Goal: Information Seeking & Learning: Learn about a topic

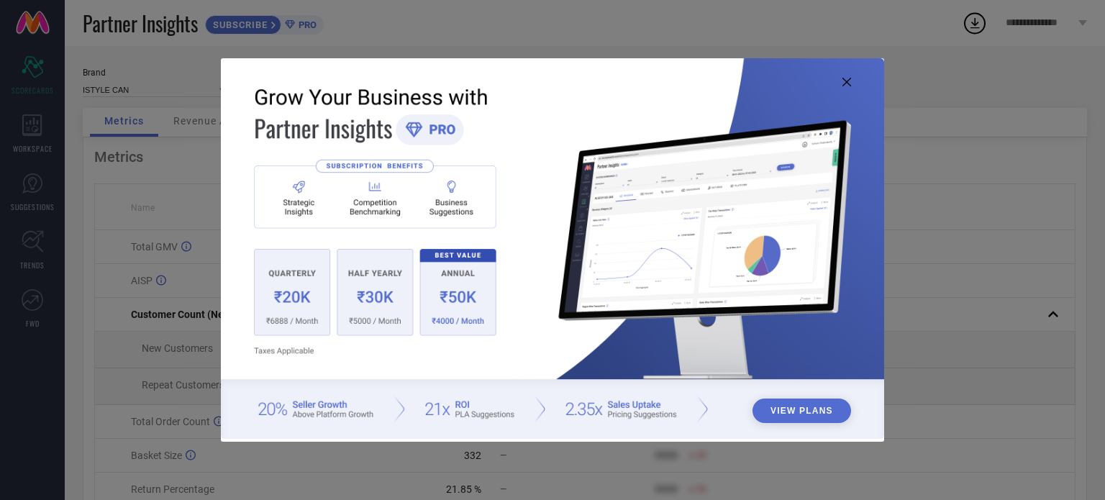
click at [845, 83] on icon at bounding box center [846, 82] width 9 height 9
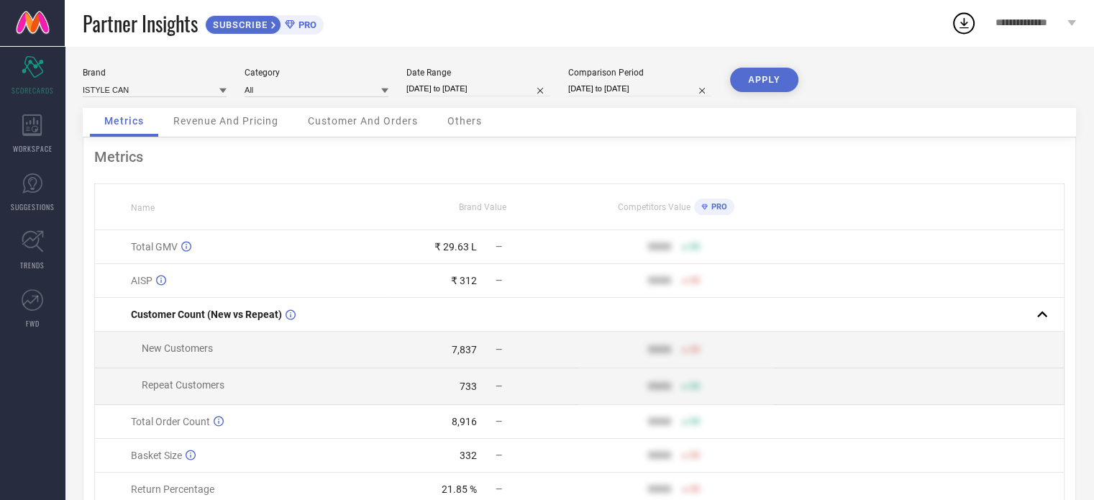
click at [444, 89] on input "[DATE] to [DATE]" at bounding box center [478, 88] width 144 height 15
select select "6"
select select "2025"
select select "7"
select select "2025"
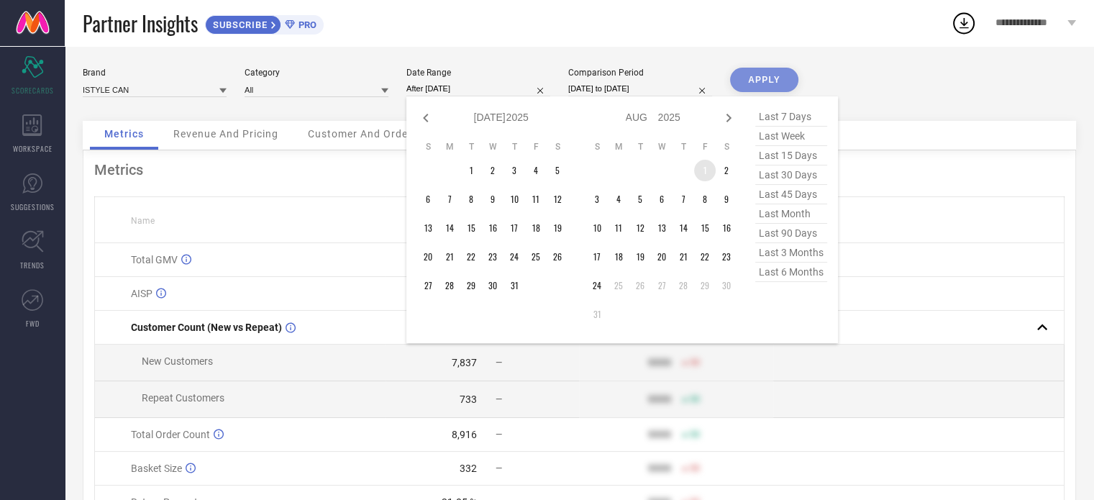
click at [706, 165] on td "1" at bounding box center [705, 171] width 22 height 22
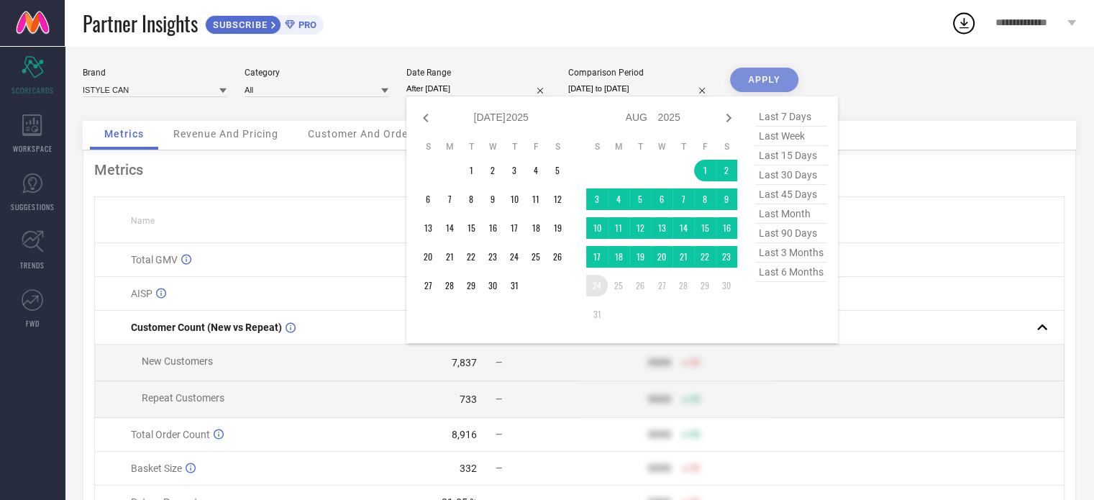
type input "[DATE] to [DATE]"
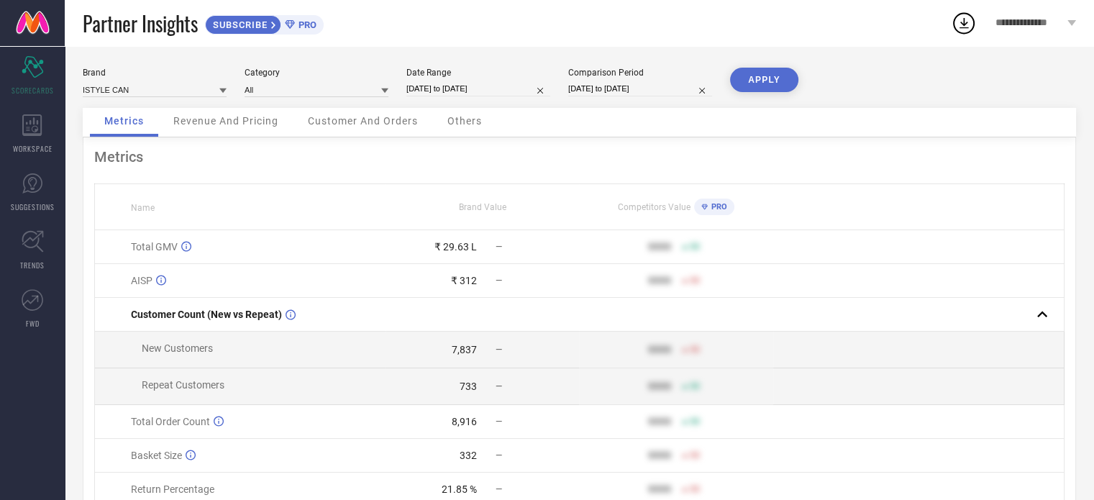
click at [758, 72] on button "APPLY" at bounding box center [764, 80] width 68 height 24
click at [637, 85] on input "[DATE] to [DATE]" at bounding box center [640, 88] width 144 height 15
select select "6"
select select "2024"
select select "7"
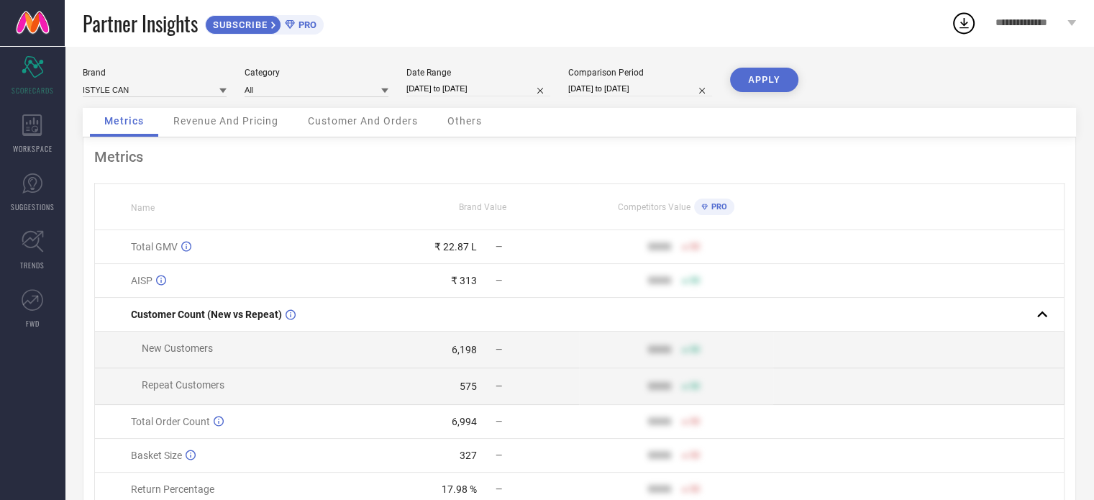
select select "2024"
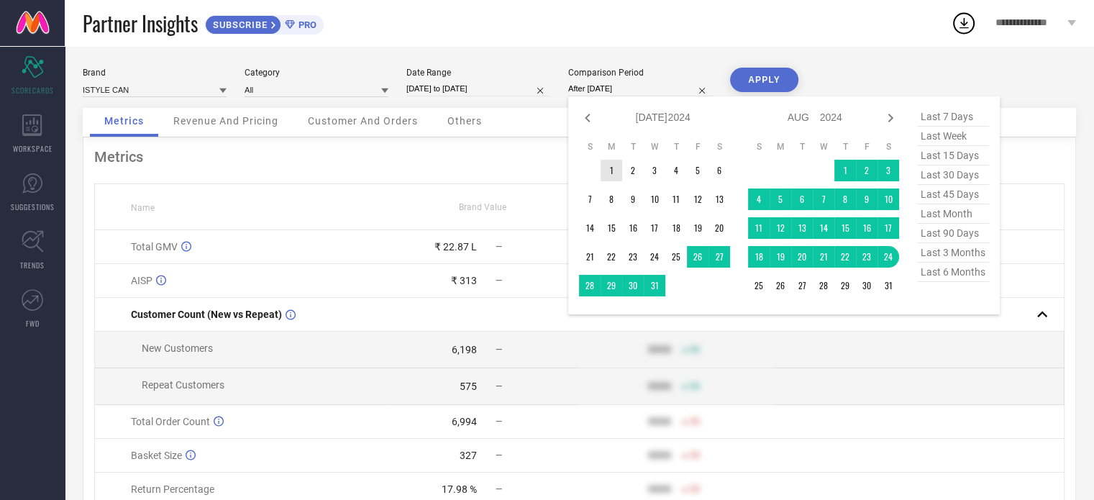
click at [610, 168] on td "1" at bounding box center [612, 171] width 22 height 22
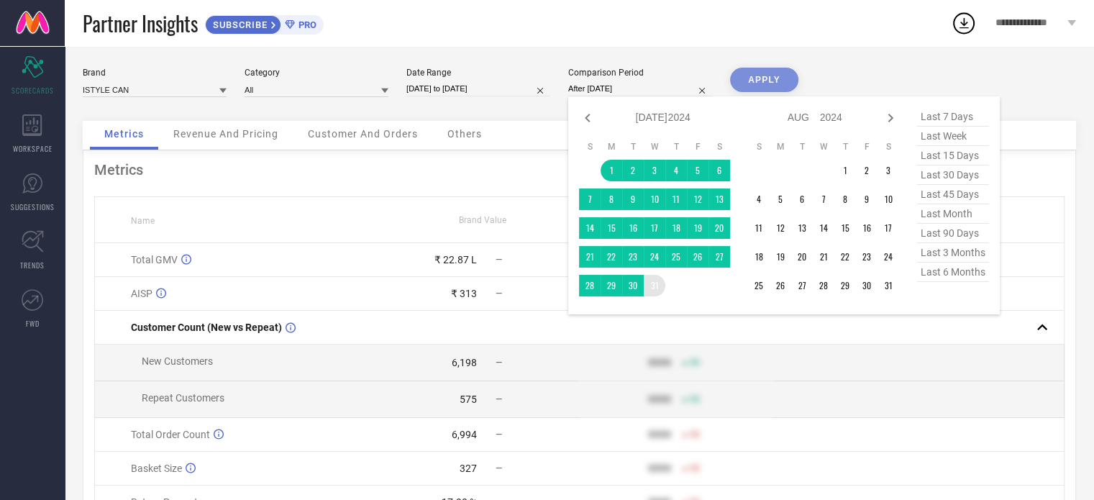
type input "[DATE] to [DATE]"
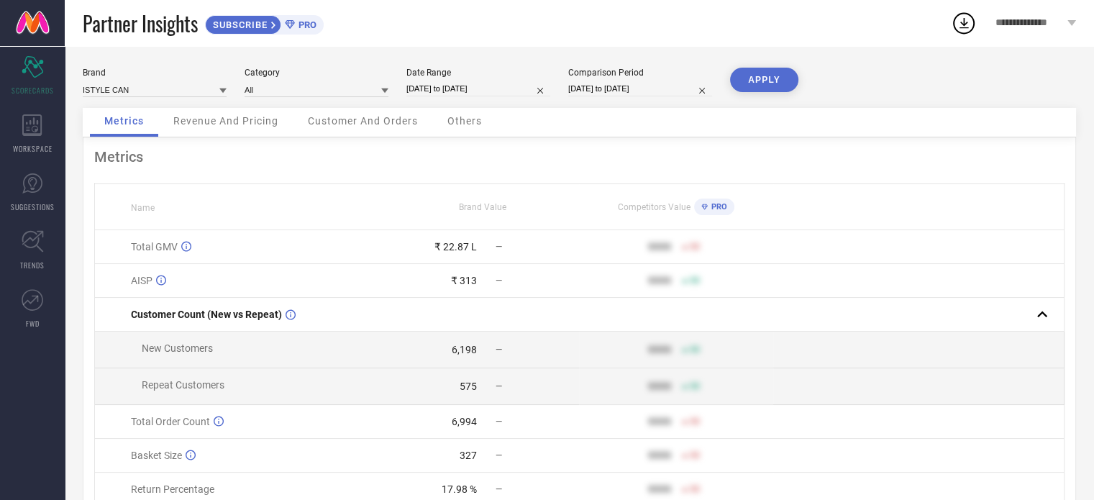
click at [765, 73] on button "APPLY" at bounding box center [764, 80] width 68 height 24
click at [23, 132] on icon at bounding box center [31, 125] width 19 height 22
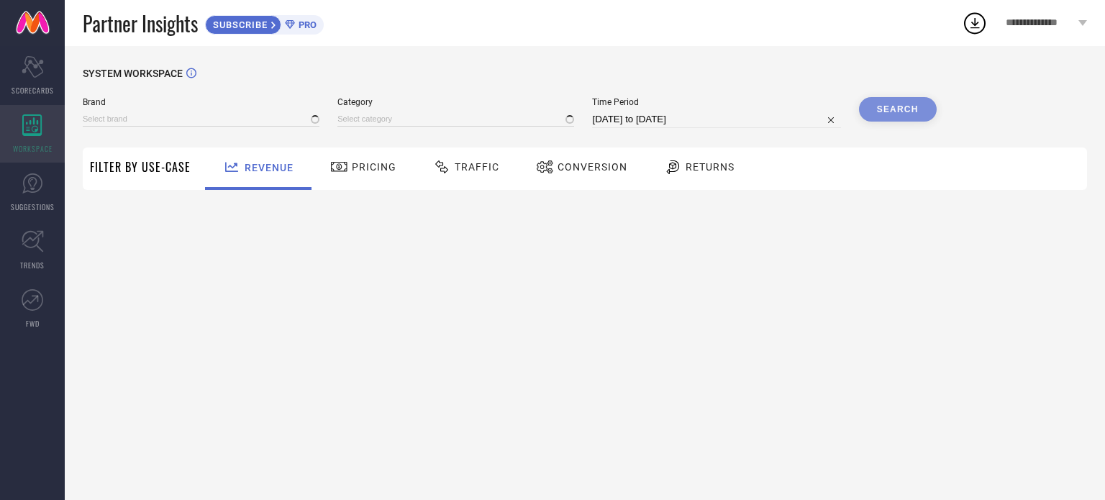
type input "ISTYLE CAN"
type input "All"
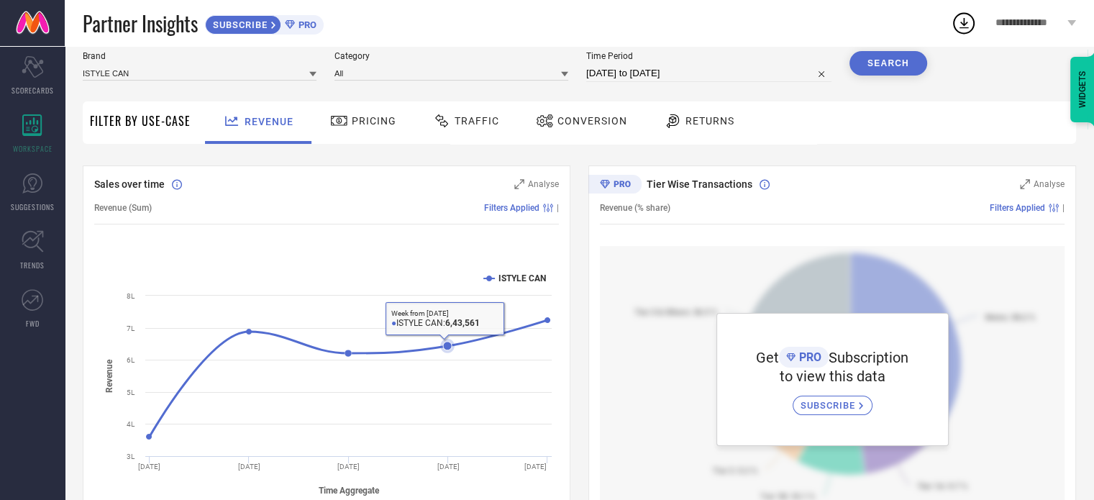
scroll to position [72, 0]
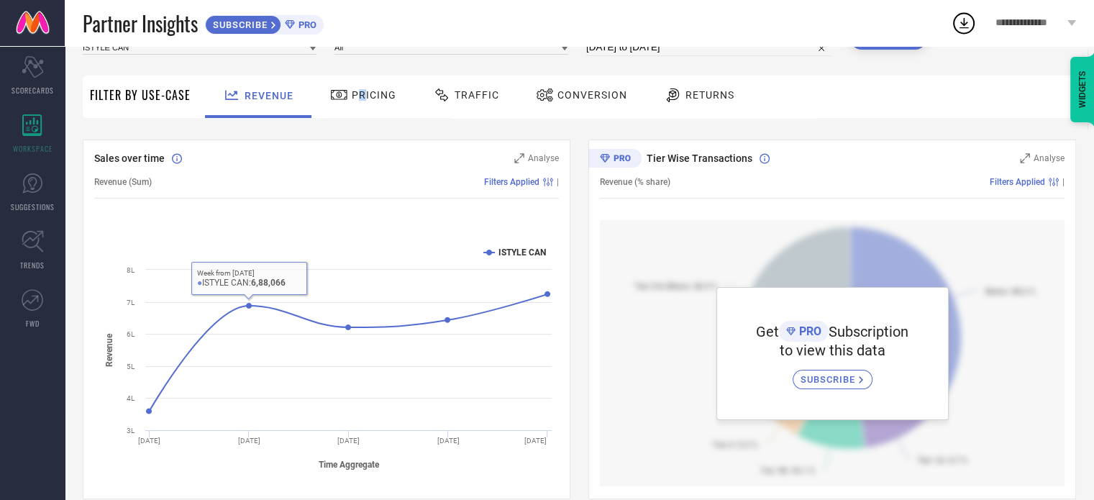
click at [360, 93] on span "Pricing" at bounding box center [374, 95] width 45 height 12
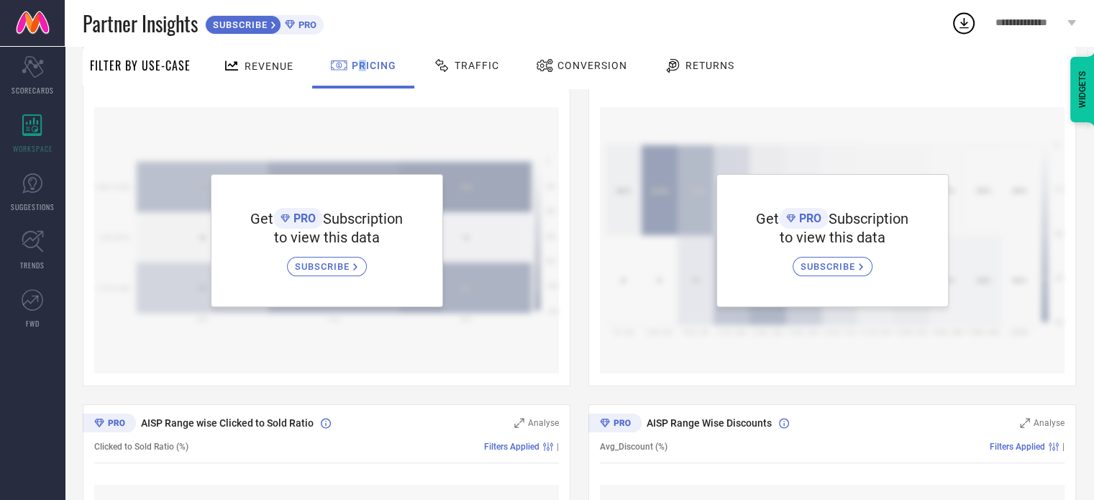
scroll to position [288, 0]
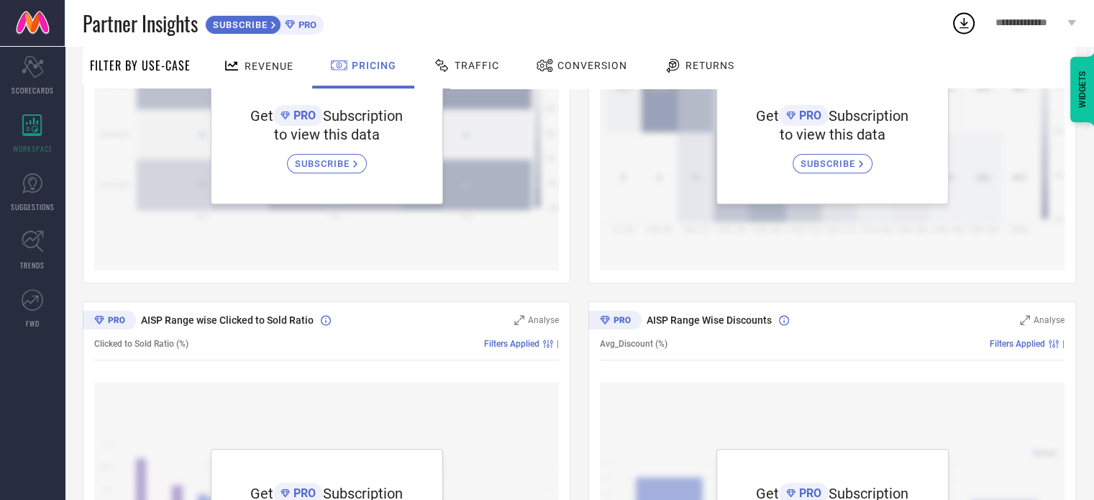
click at [472, 69] on span "Traffic" at bounding box center [477, 66] width 45 height 12
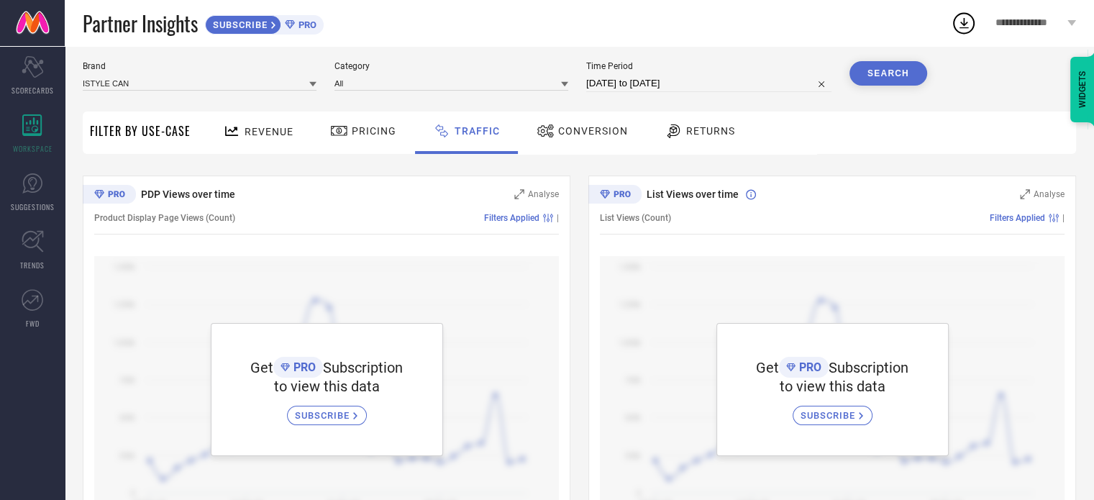
scroll to position [93, 0]
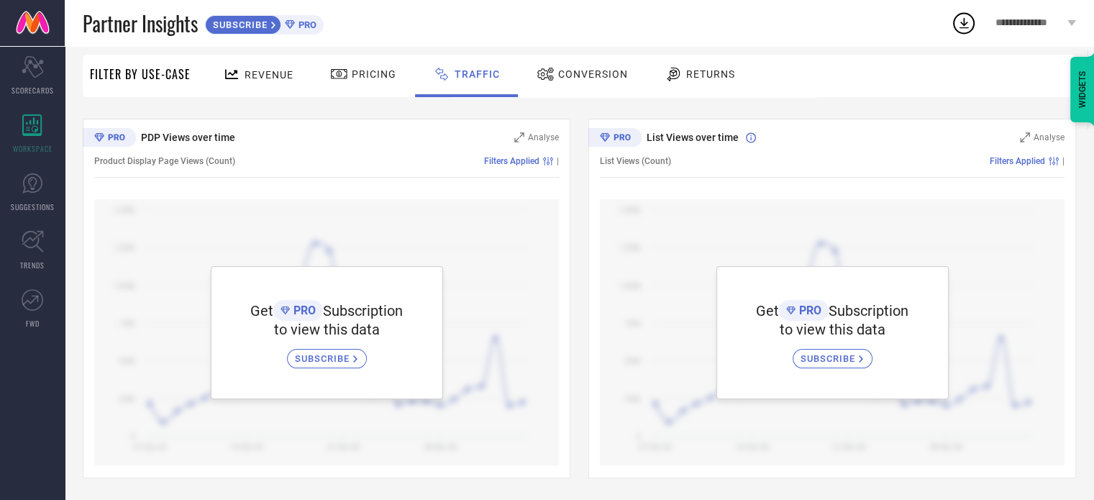
click at [558, 75] on span "Conversion" at bounding box center [593, 74] width 70 height 12
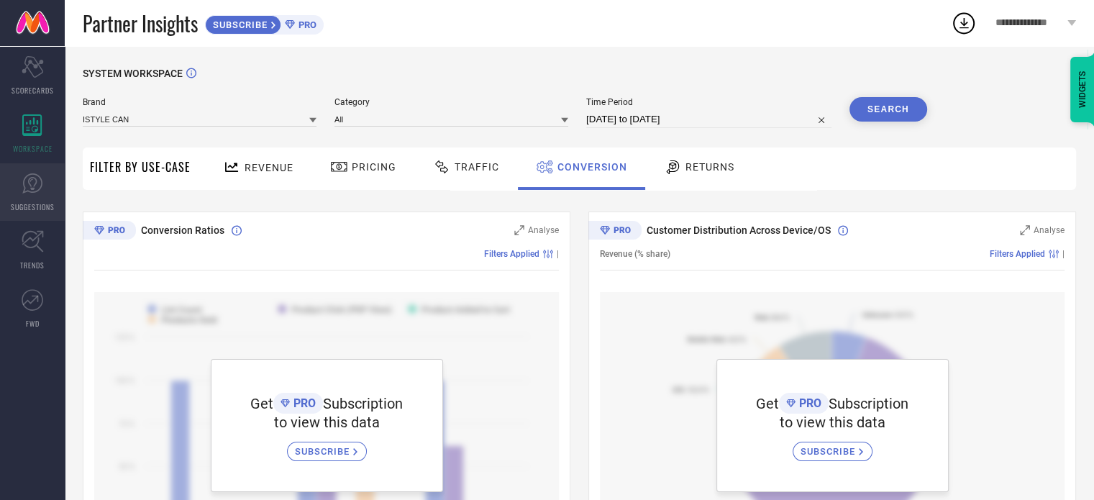
click at [24, 188] on icon at bounding box center [32, 183] width 20 height 20
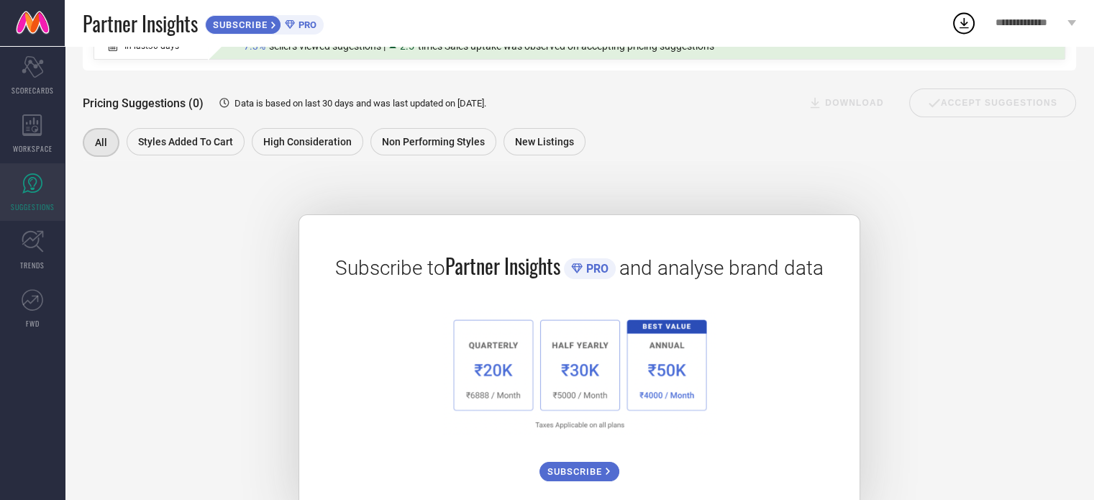
scroll to position [209, 0]
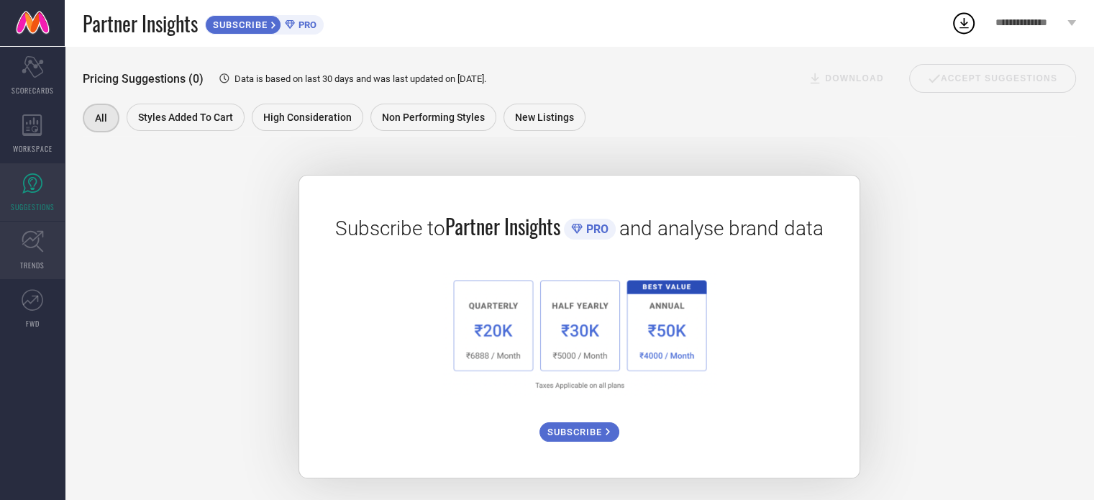
click at [22, 252] on link "TRENDS" at bounding box center [32, 251] width 65 height 58
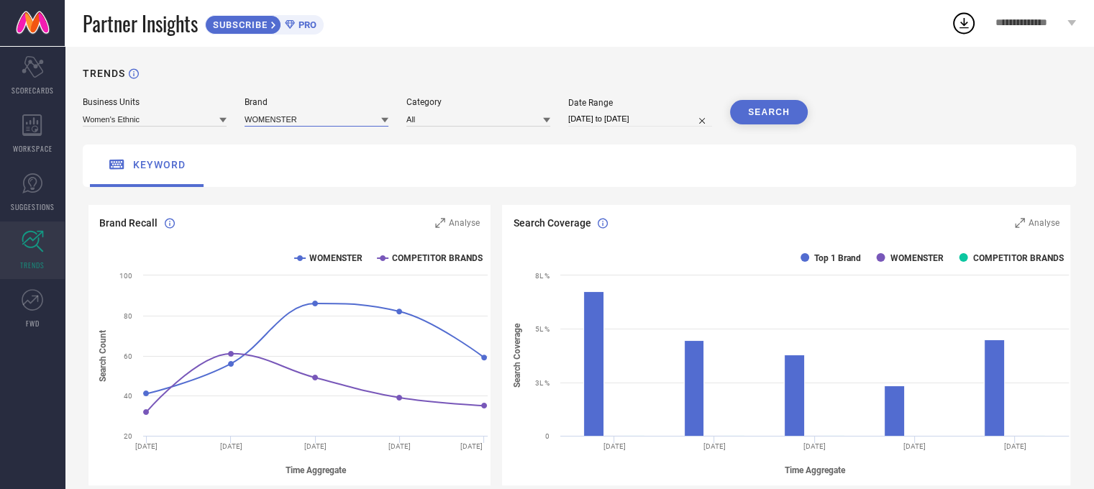
click at [349, 114] on input at bounding box center [317, 118] width 144 height 15
click at [170, 124] on input at bounding box center [155, 118] width 144 height 15
click at [152, 168] on span "Women's Western Wear" at bounding box center [135, 163] width 91 height 10
click at [334, 124] on input at bounding box center [317, 118] width 144 height 15
click at [293, 141] on span "ISTYLE CAN" at bounding box center [275, 139] width 47 height 10
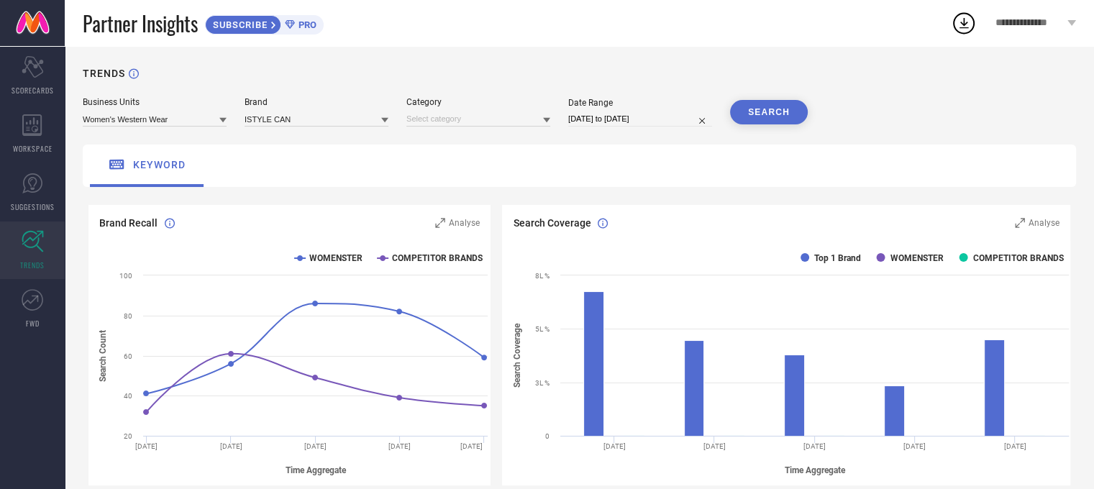
click at [514, 108] on div "Category" at bounding box center [478, 111] width 144 height 29
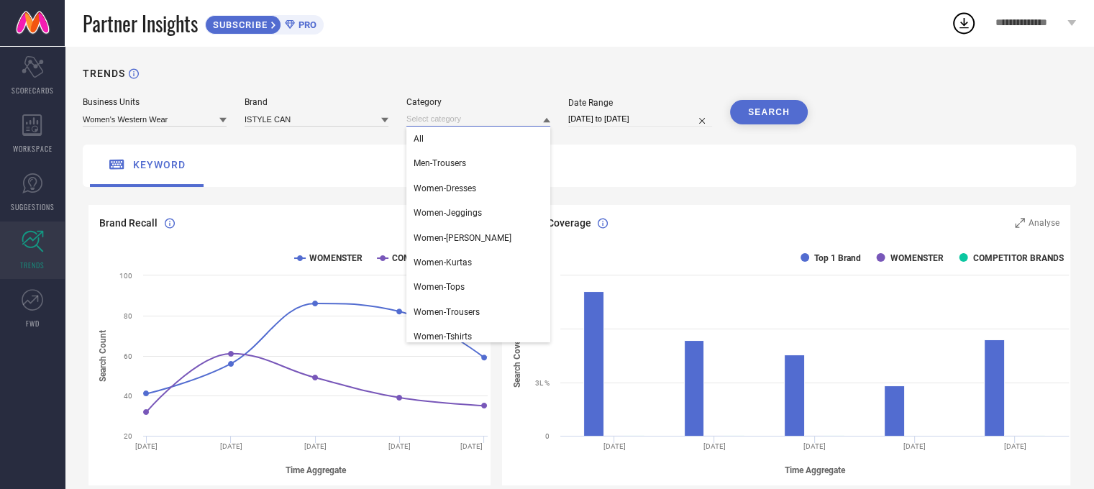
click at [504, 115] on input at bounding box center [478, 118] width 144 height 15
click at [494, 143] on div "All" at bounding box center [478, 139] width 144 height 24
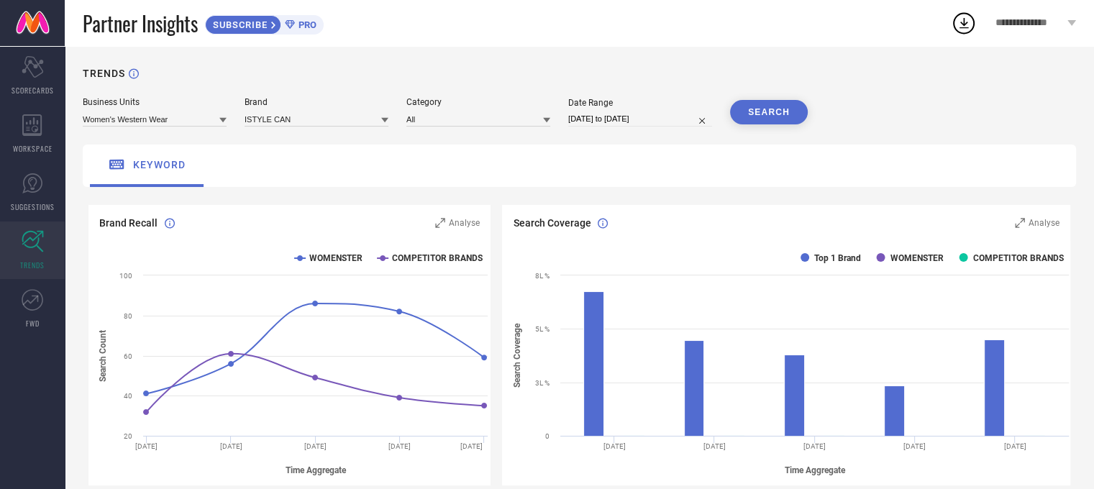
click at [765, 120] on button "SEARCH" at bounding box center [769, 112] width 78 height 24
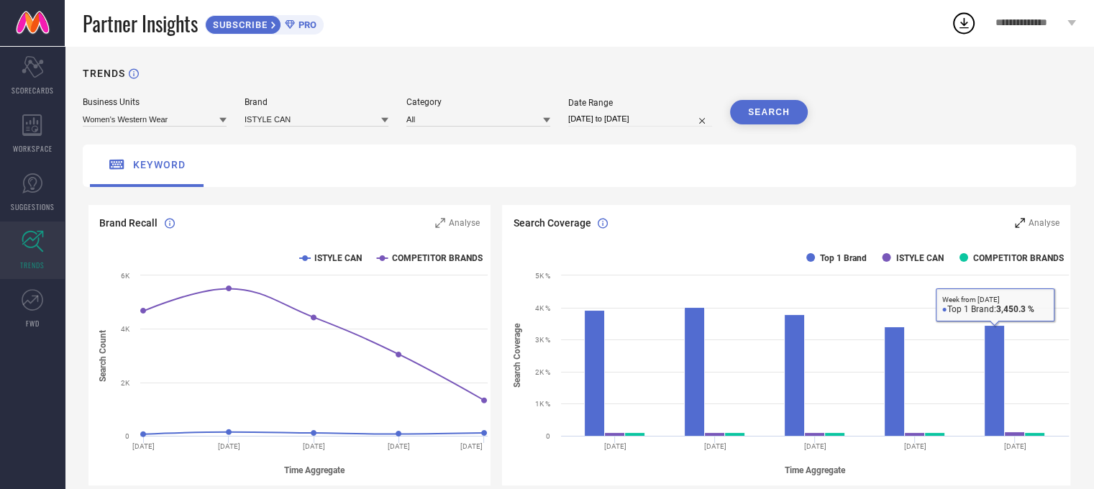
click at [1060, 224] on span "Analyse" at bounding box center [1044, 223] width 31 height 10
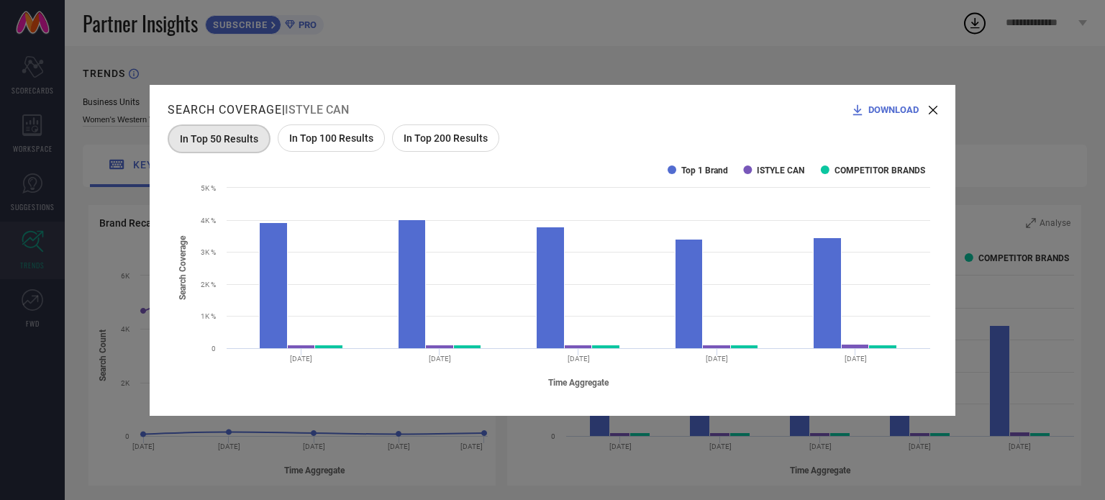
click at [463, 134] on span "In Top 200 Results" at bounding box center [446, 138] width 84 height 12
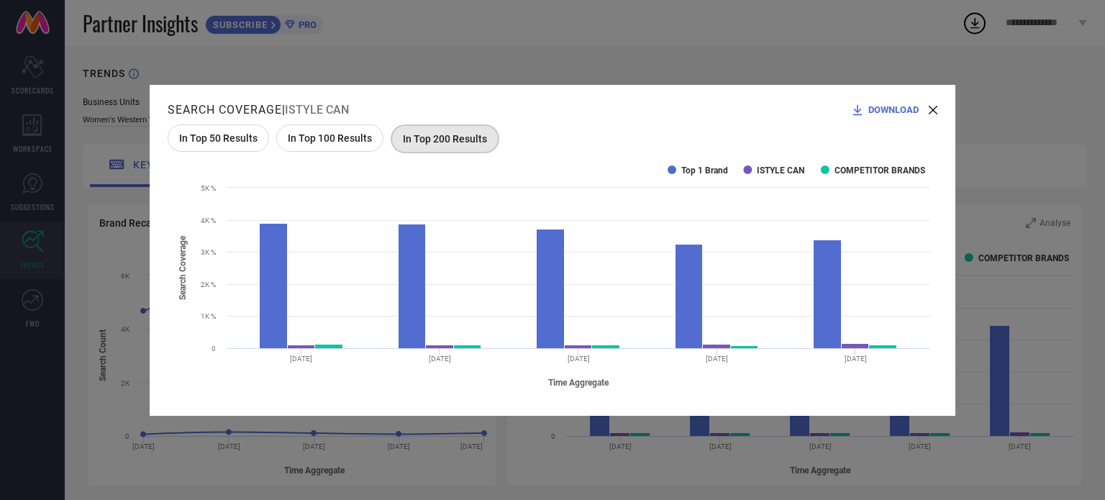
click at [929, 109] on icon at bounding box center [933, 110] width 9 height 9
